Goal: Task Accomplishment & Management: Contribute content

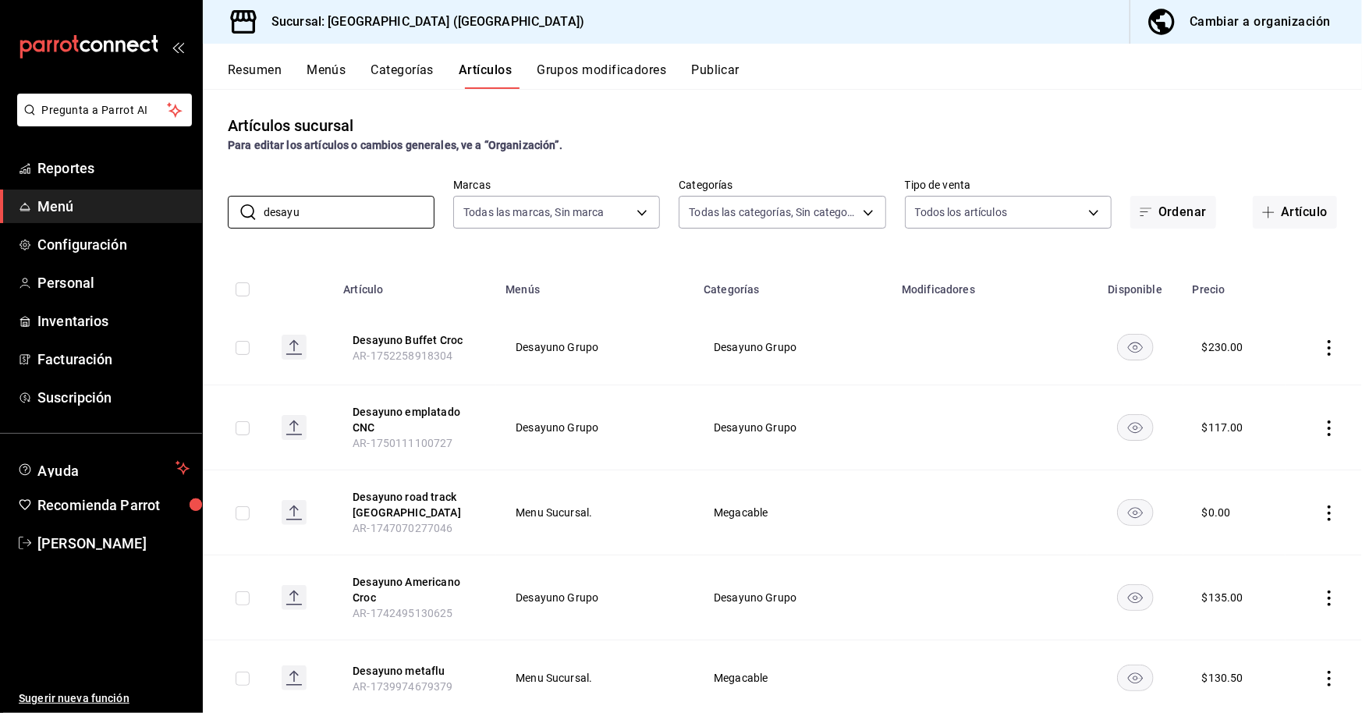
scroll to position [624, 0]
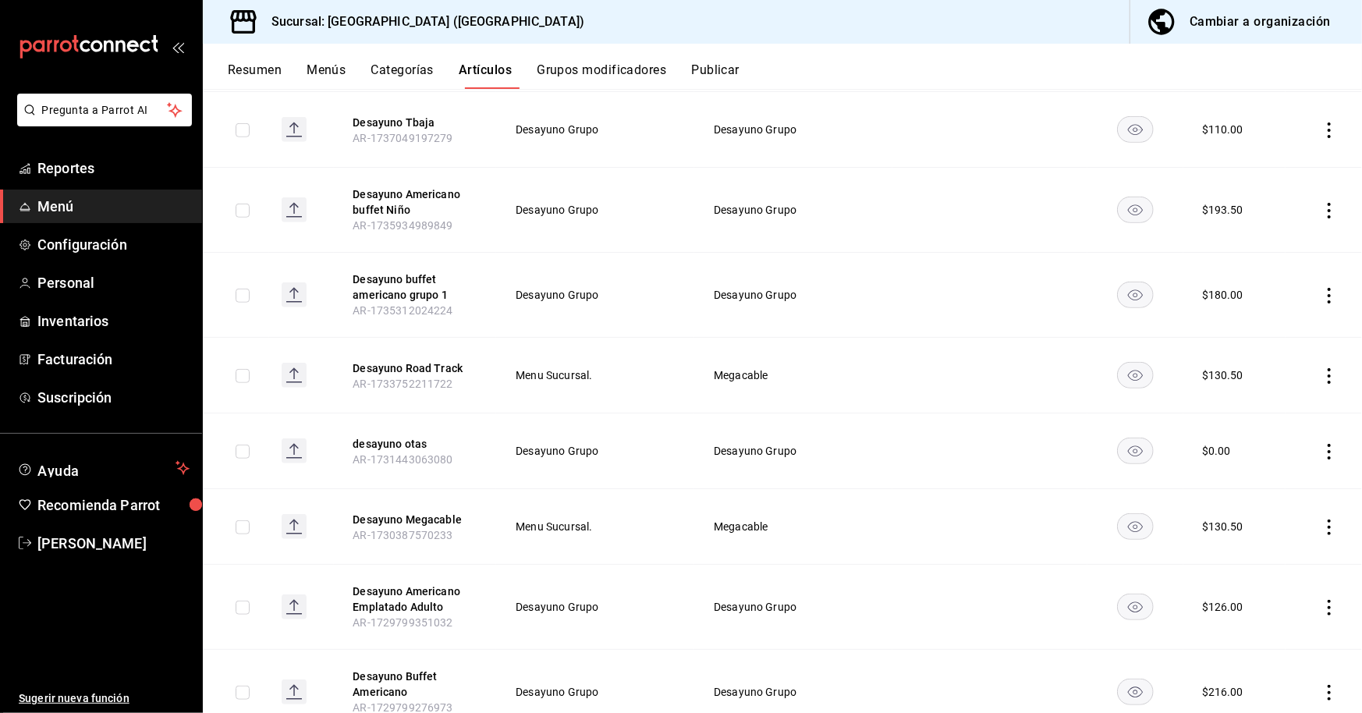
type input "desayu"
click at [152, 211] on span "Menú" at bounding box center [113, 206] width 152 height 21
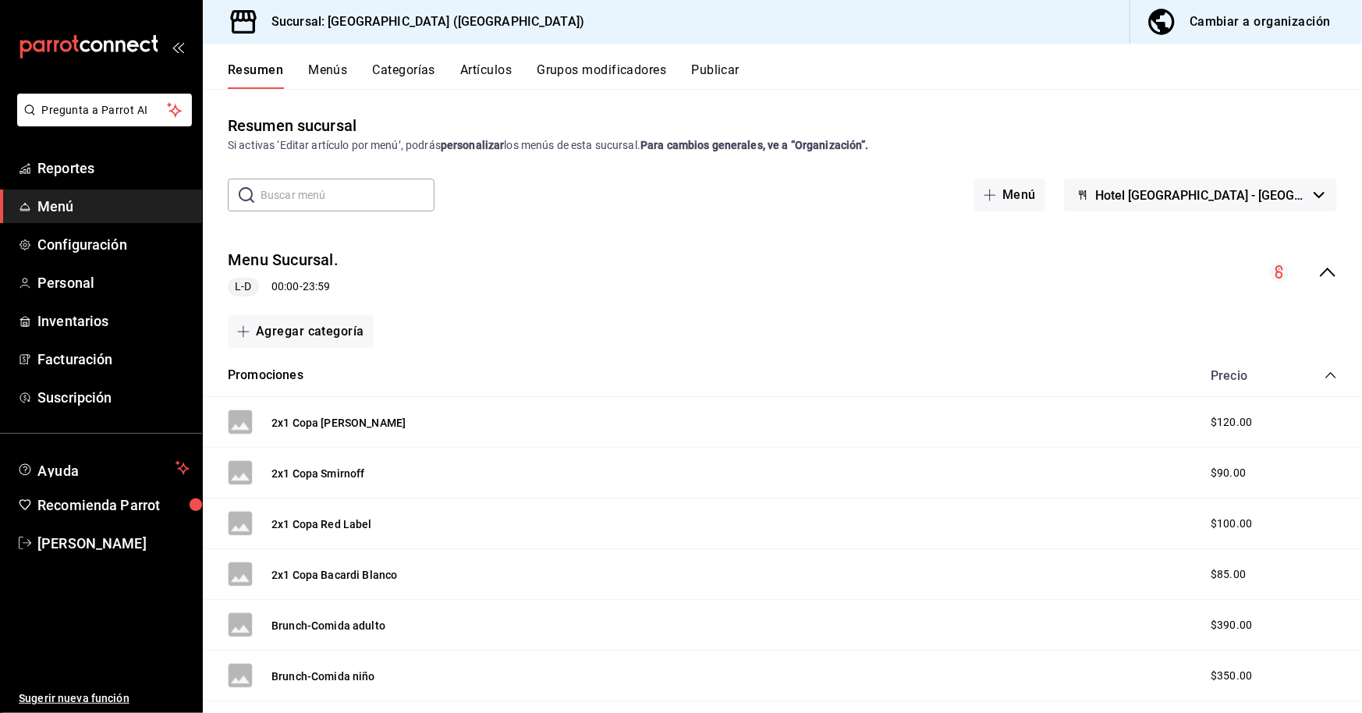
click at [490, 80] on button "Artículos" at bounding box center [485, 75] width 51 height 27
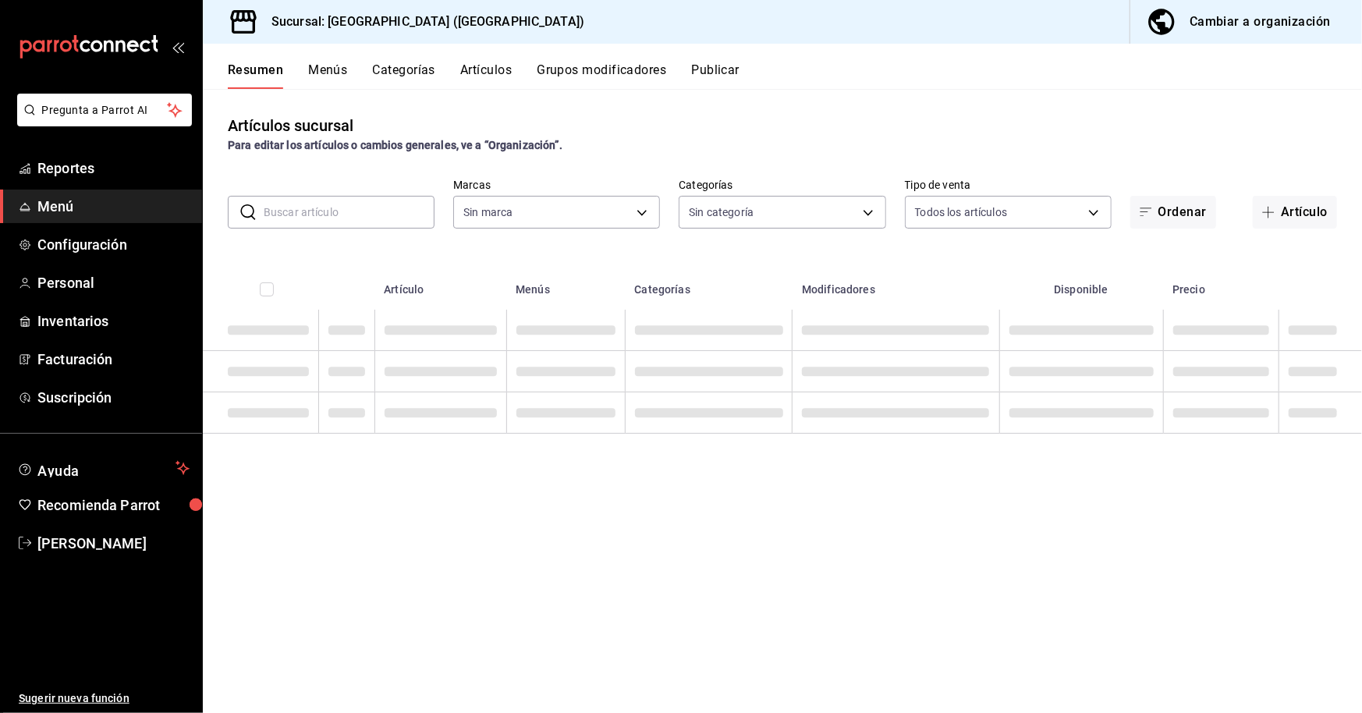
click at [494, 73] on button "Artículos" at bounding box center [485, 75] width 51 height 27
type input "78876d7d-d969-4c97-957f-d97bcaf374a8"
click at [1306, 219] on button "Artículo" at bounding box center [1294, 212] width 84 height 33
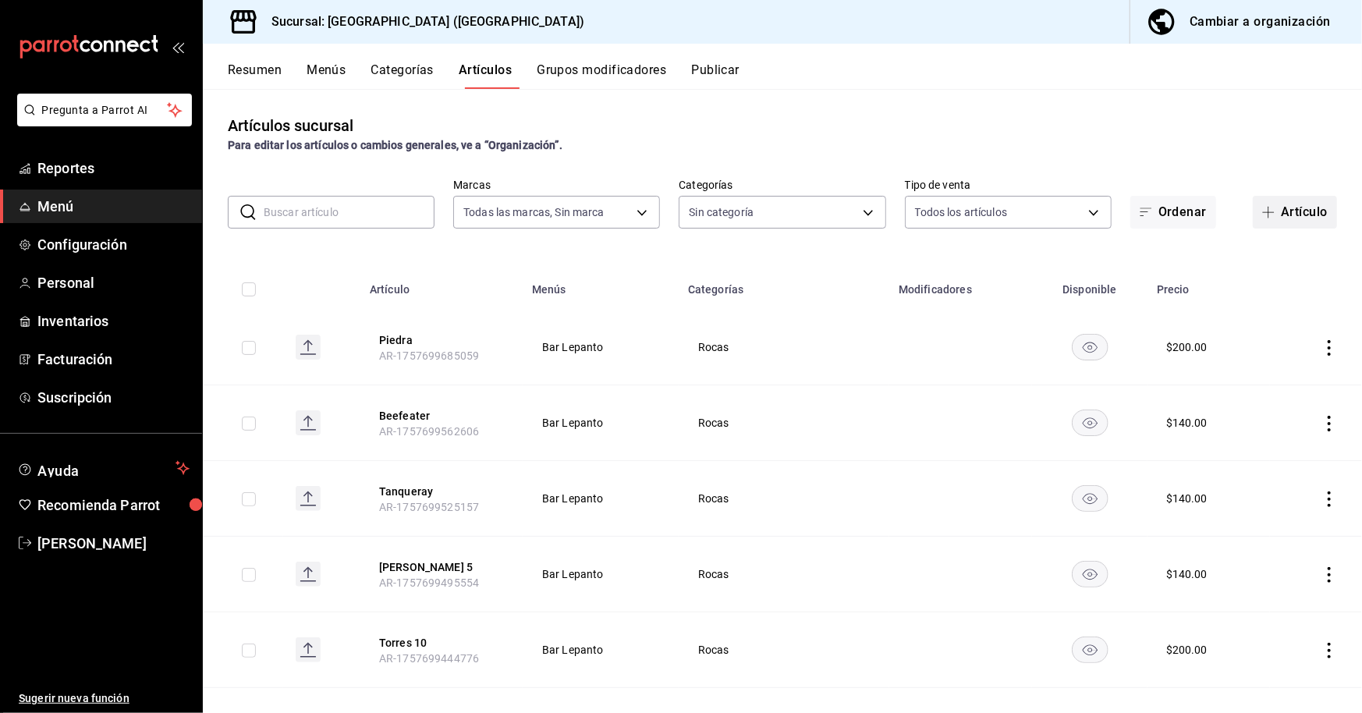
type input "9760281f-81ad-46c3-b9c0-be0c0613a977,ac4e71ac-81c4-4907-870b-e8ecc1dcb773,15b44…"
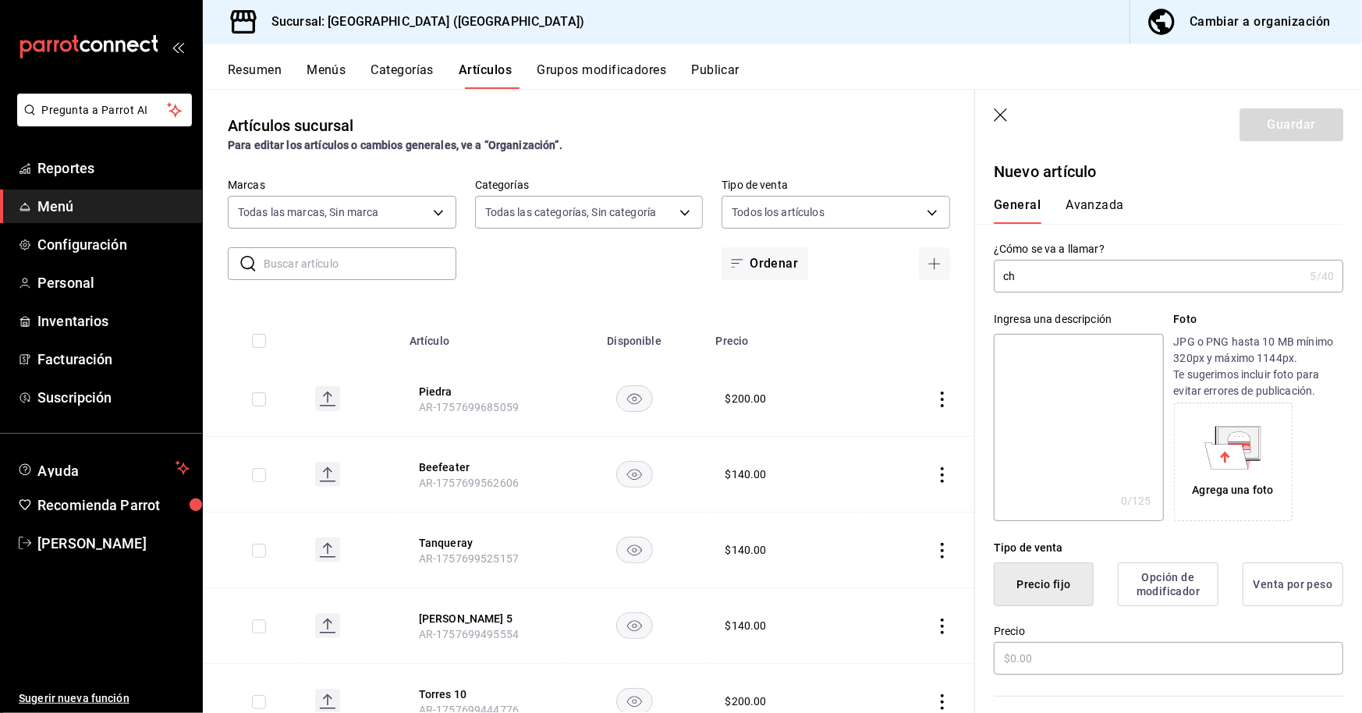
type input "c"
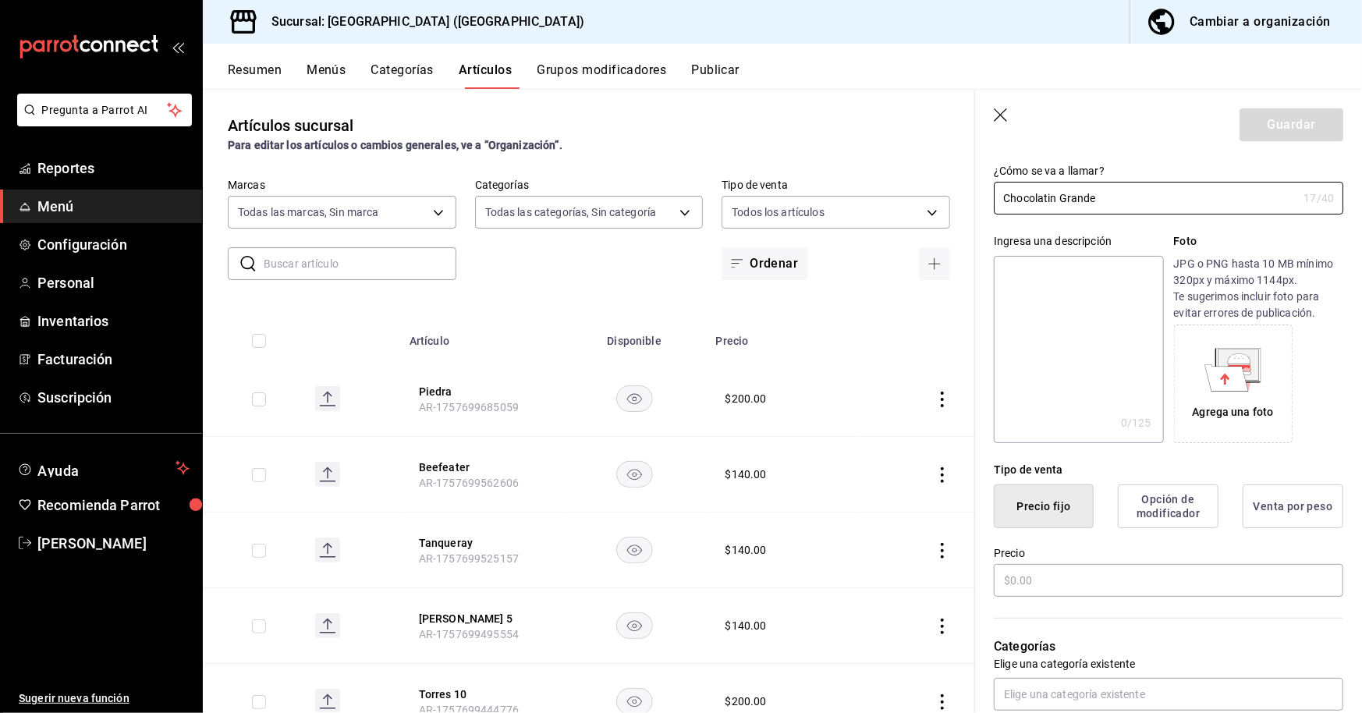
scroll to position [156, 0]
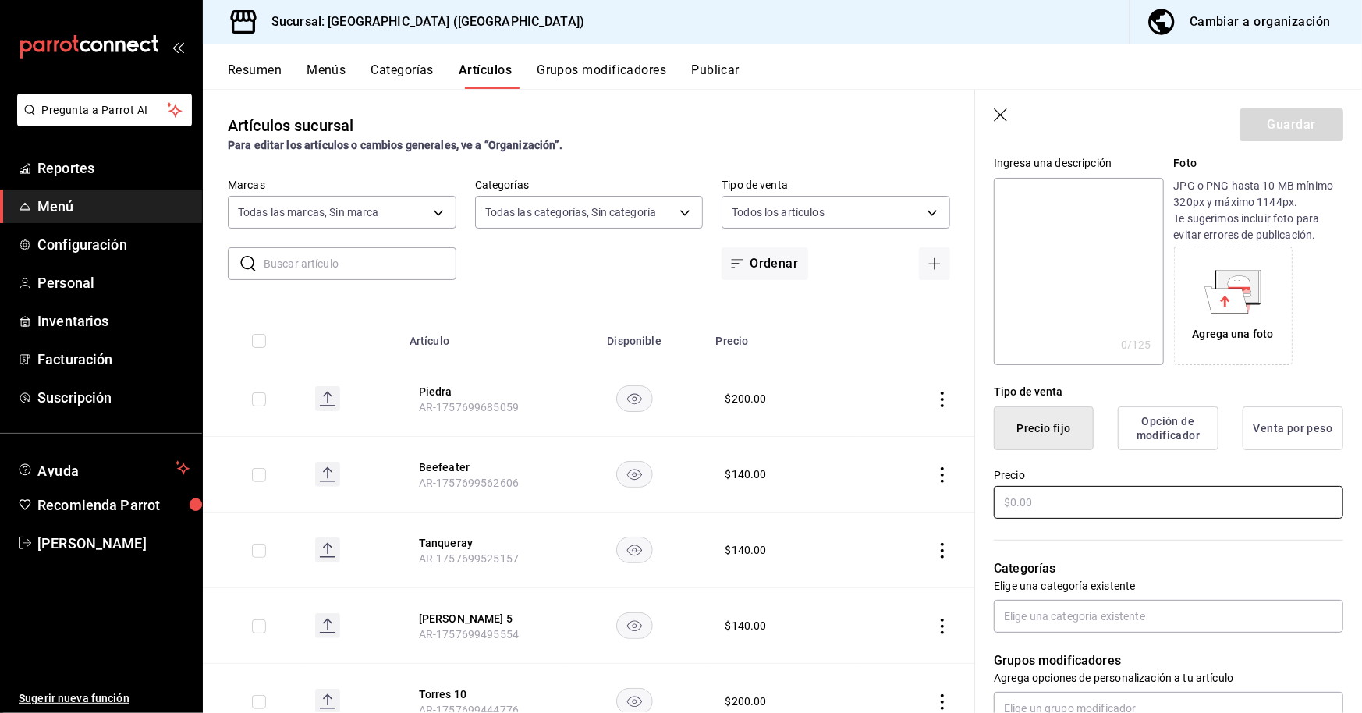
type input "Chocolatin Grande"
click at [1043, 501] on input "text" at bounding box center [1168, 502] width 349 height 33
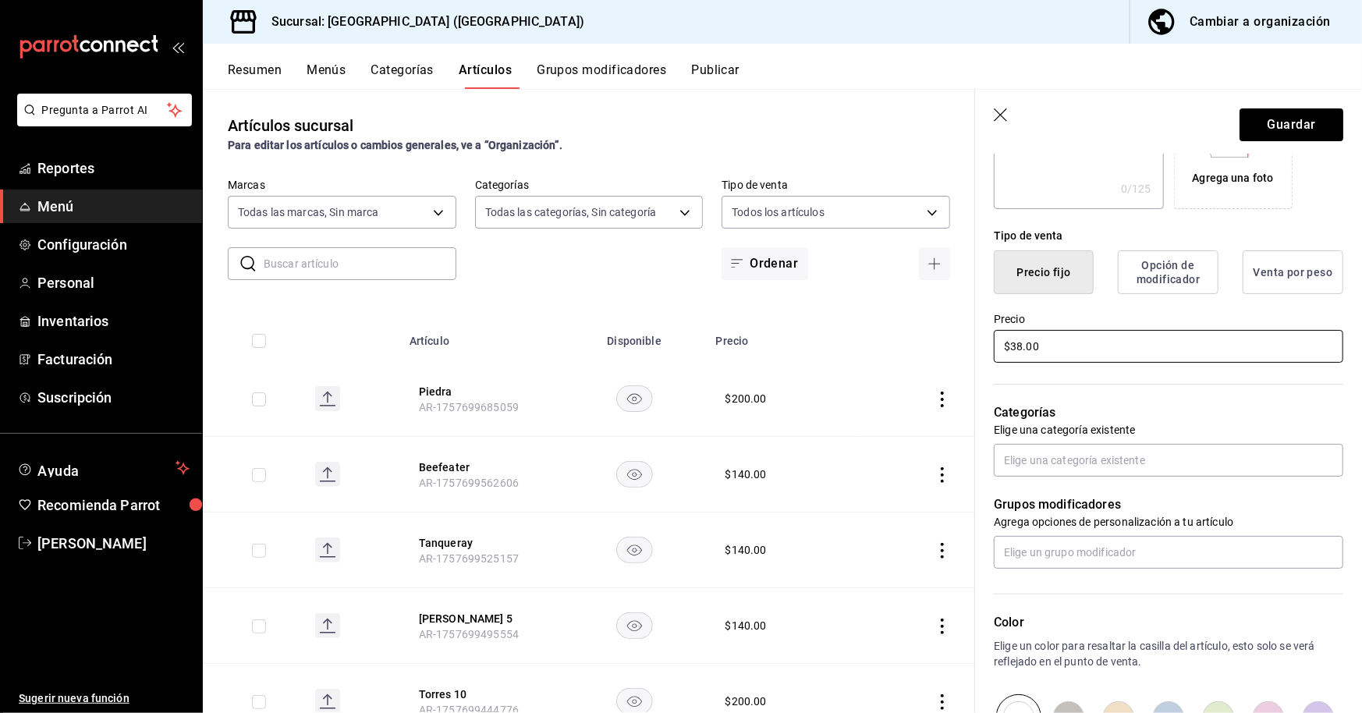
scroll to position [390, 0]
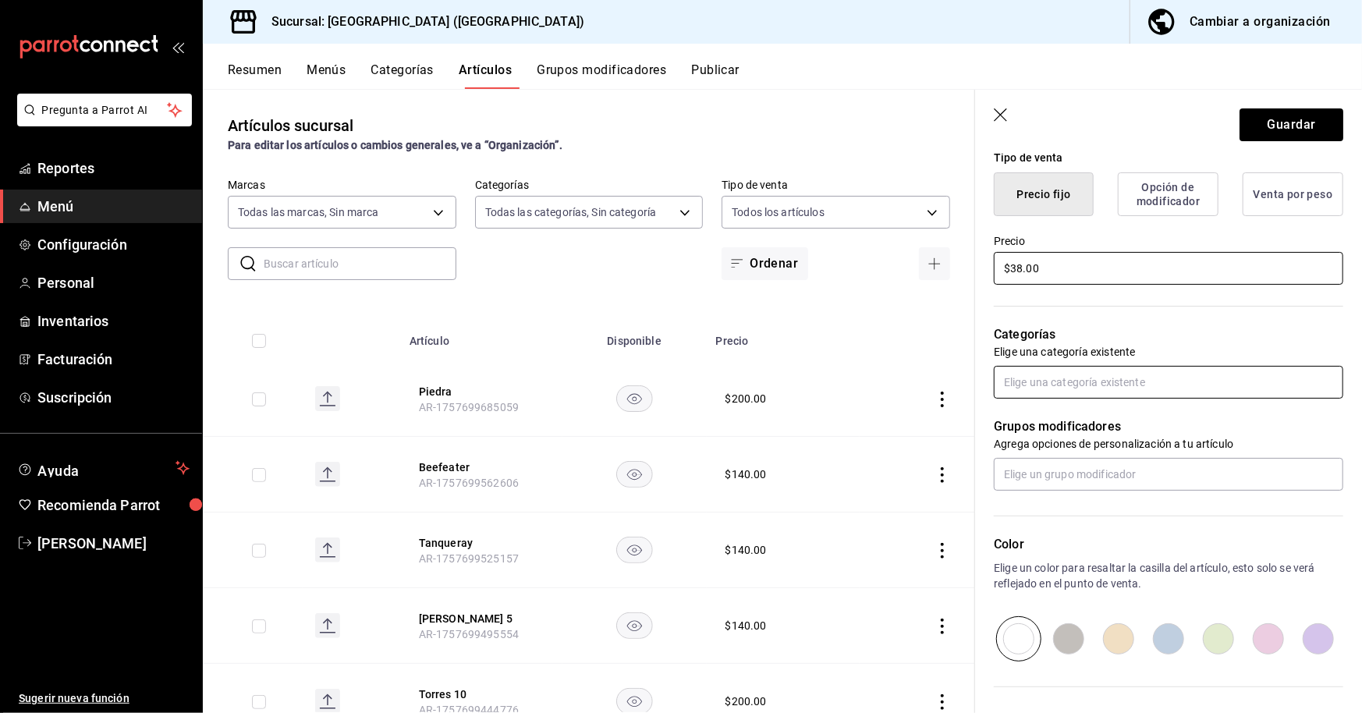
type input "$38.00"
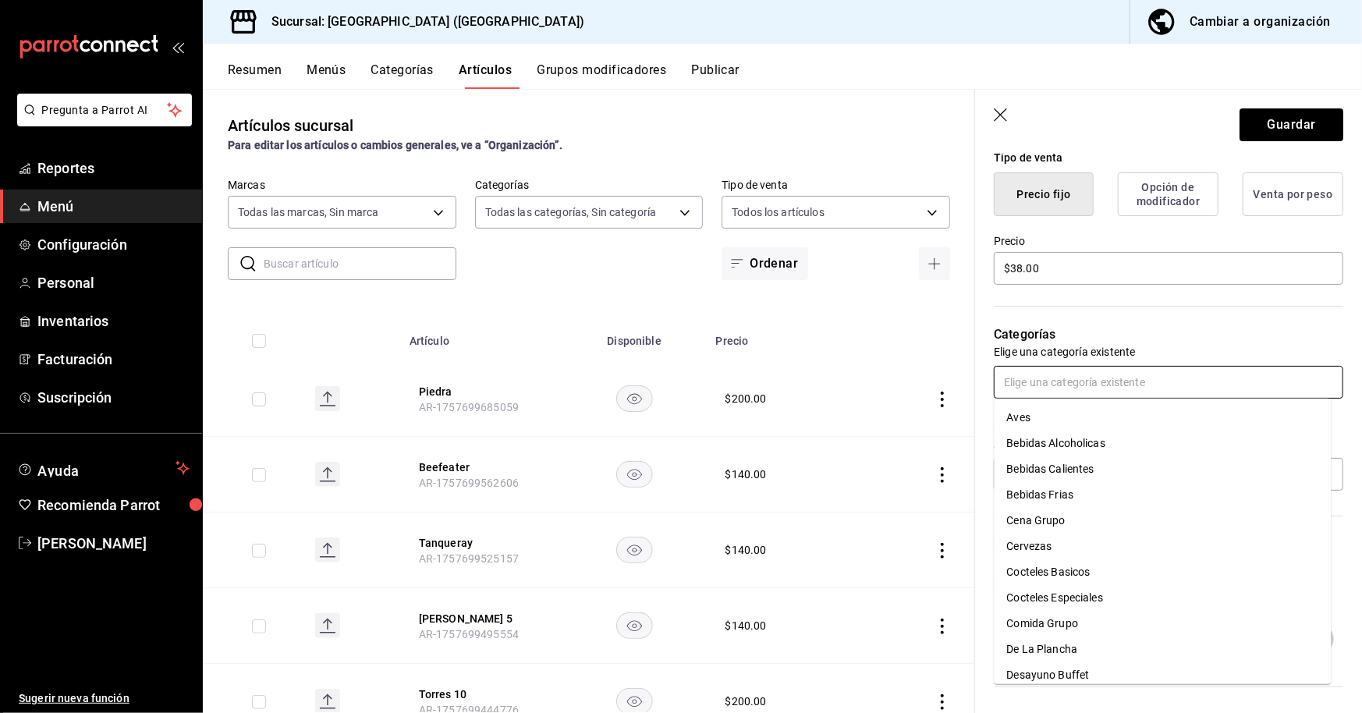
click at [1067, 384] on input "text" at bounding box center [1168, 382] width 349 height 33
click at [1100, 467] on li "Fruta Fresca Pan Y Yogurt" at bounding box center [1162, 465] width 337 height 26
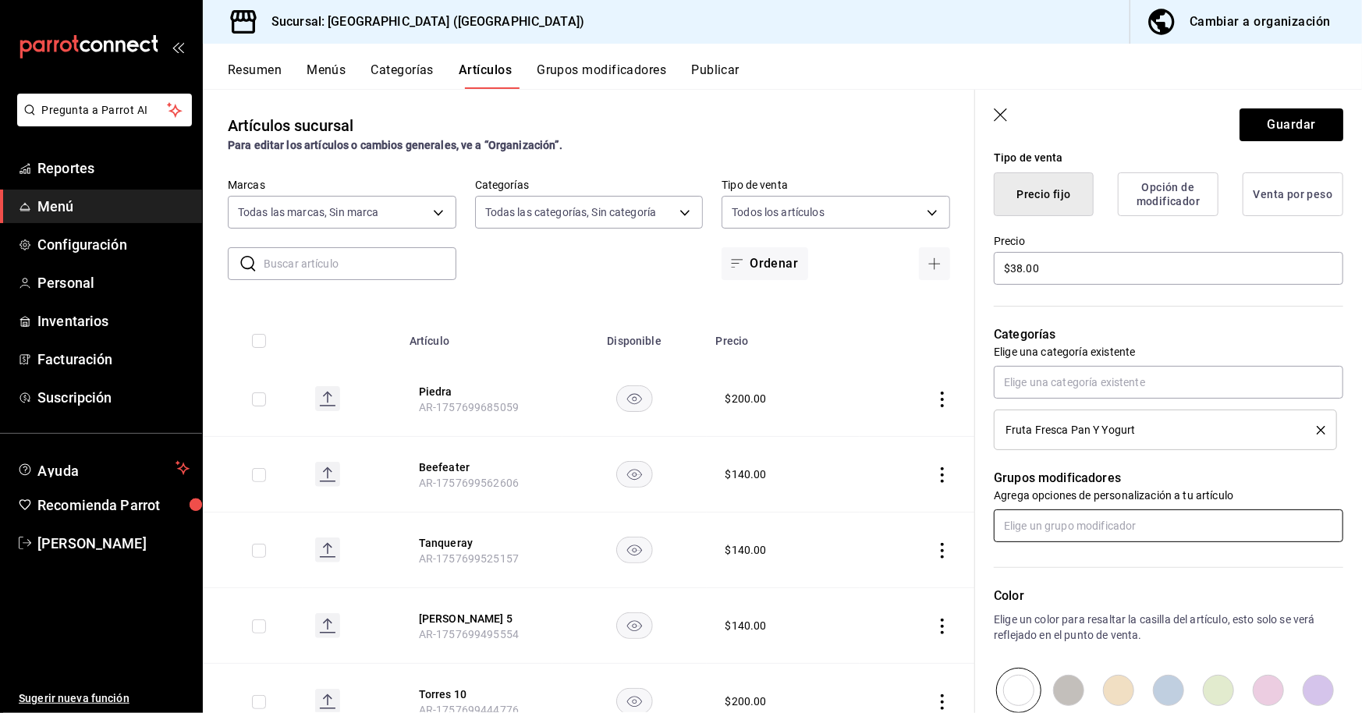
click at [1084, 527] on input "text" at bounding box center [1168, 525] width 349 height 33
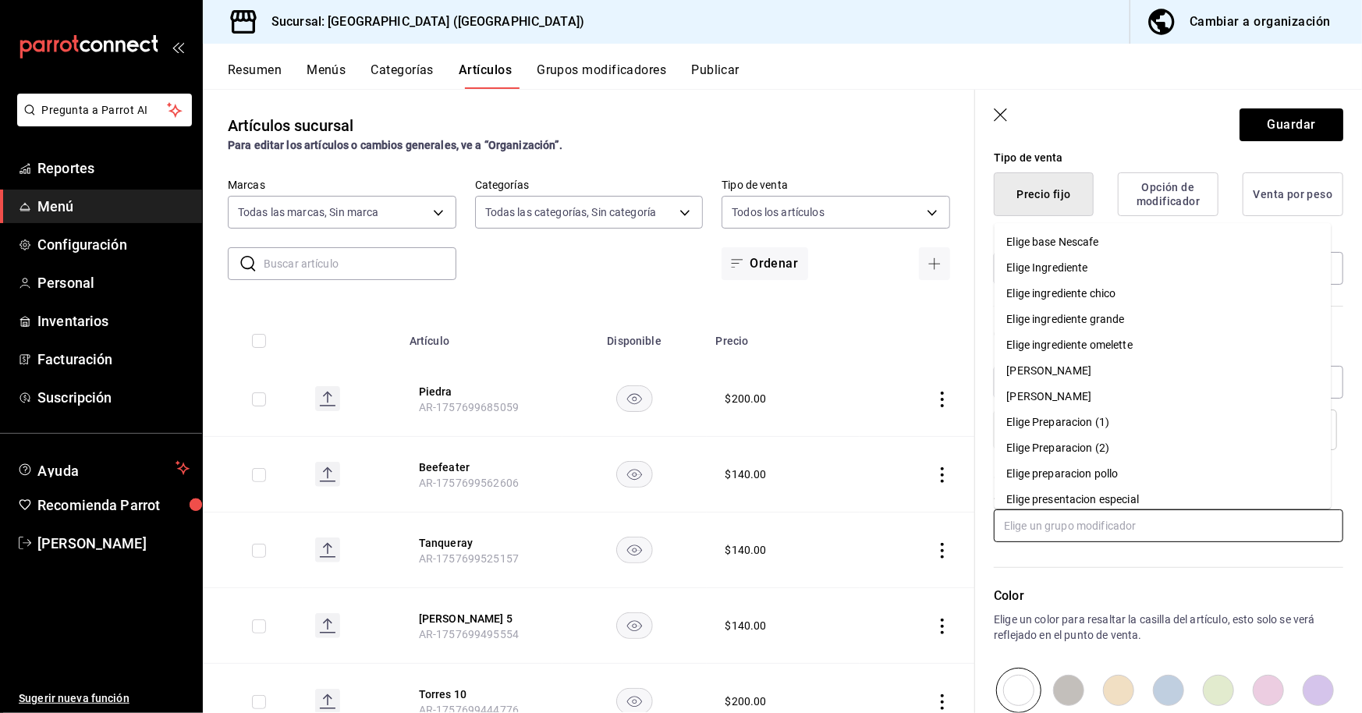
click at [1084, 527] on input "text" at bounding box center [1168, 525] width 349 height 33
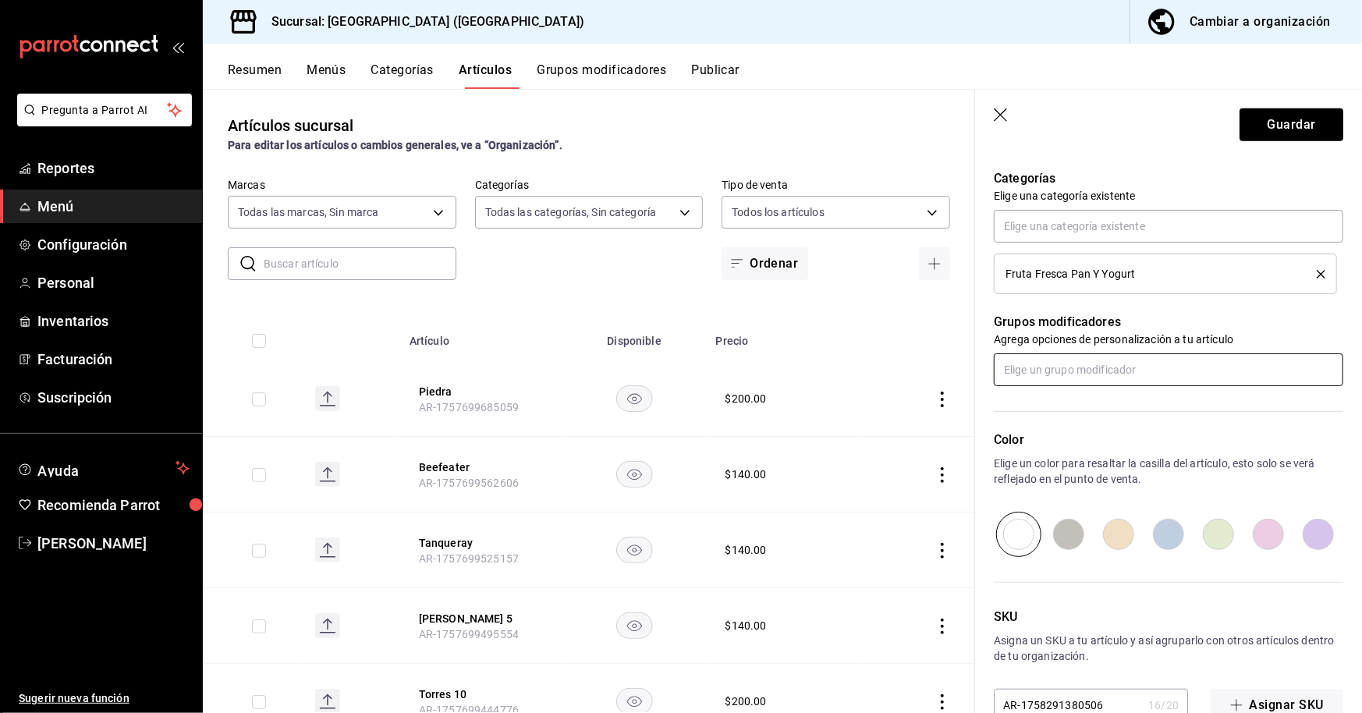
scroll to position [585, 0]
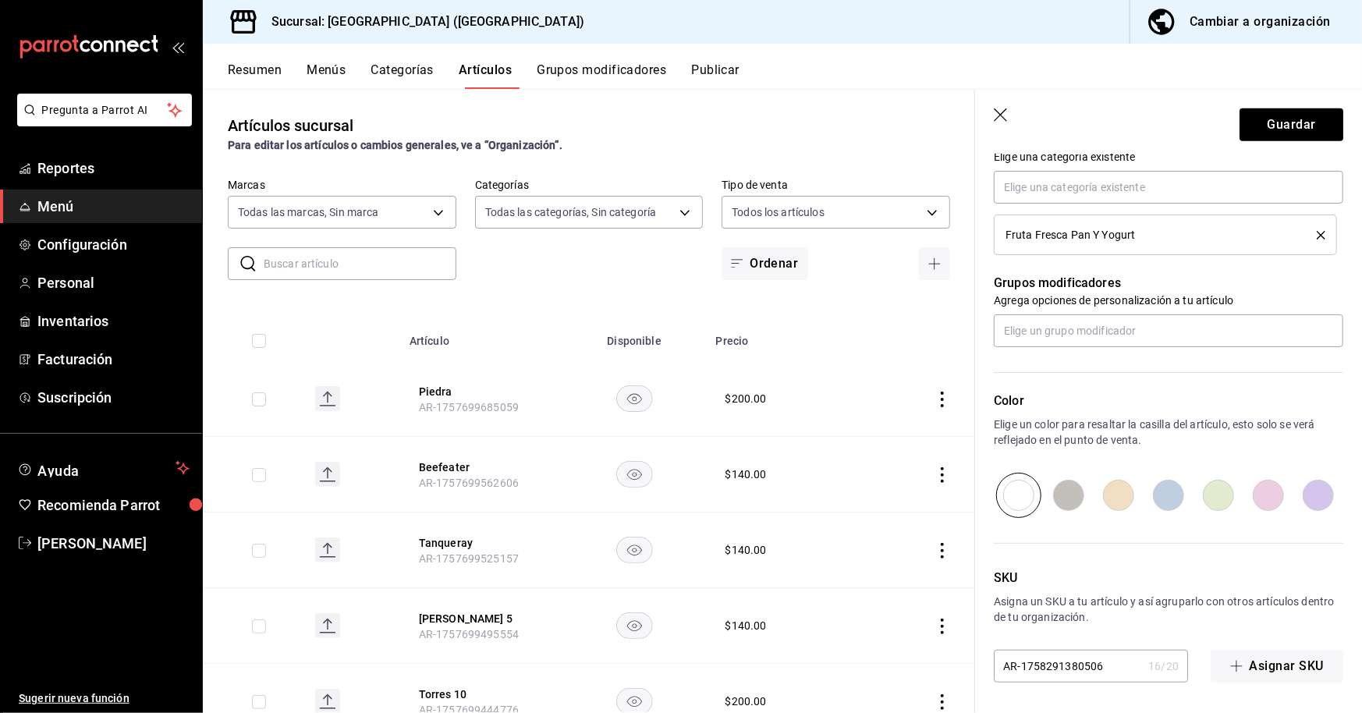
click at [1256, 491] on input "radio" at bounding box center [1268, 495] width 50 height 45
radio input "true"
click at [1259, 132] on button "Guardar" at bounding box center [1291, 124] width 104 height 33
